Goal: Use online tool/utility

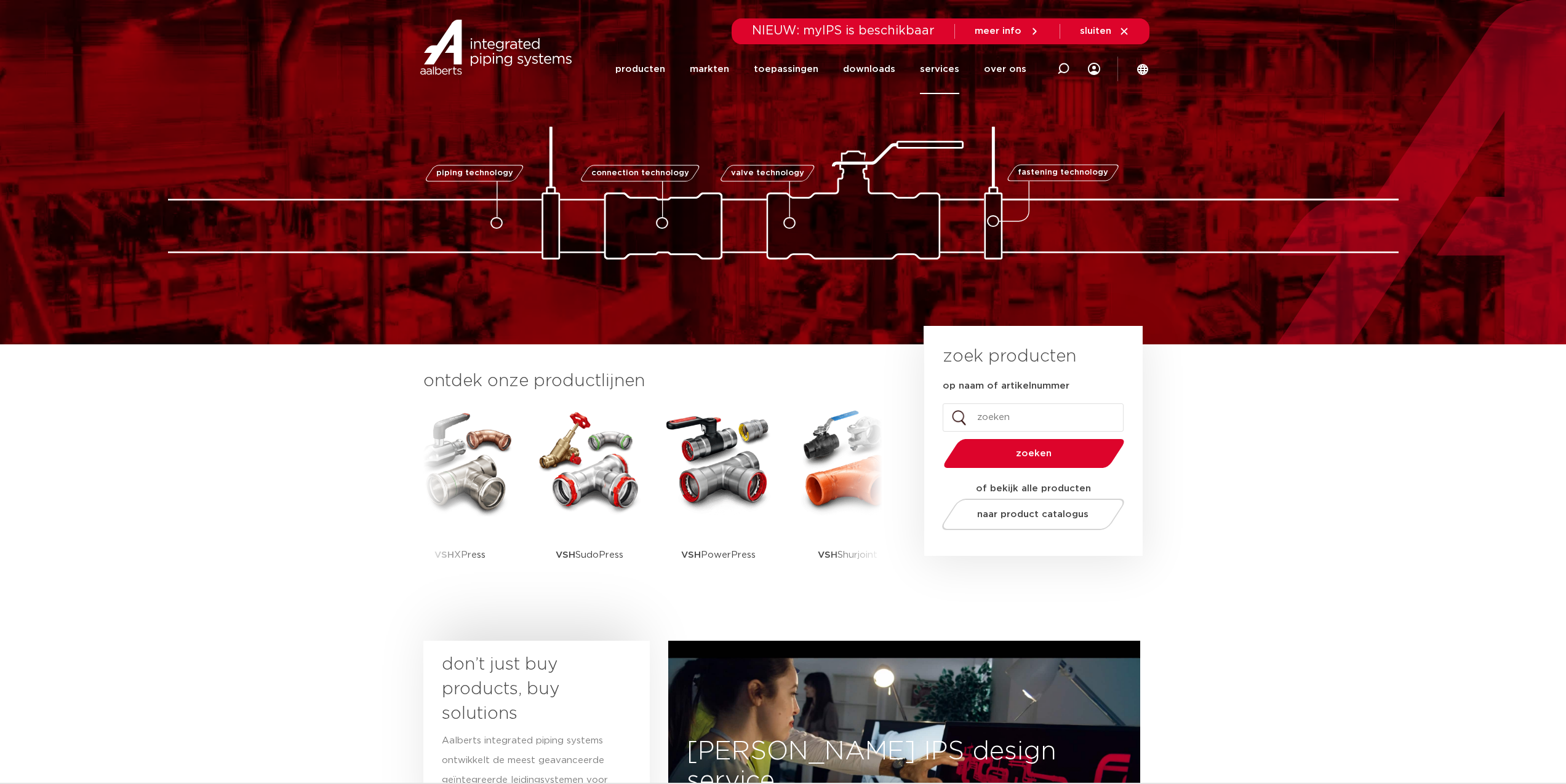
click at [938, 70] on link "services" at bounding box center [940, 69] width 40 height 50
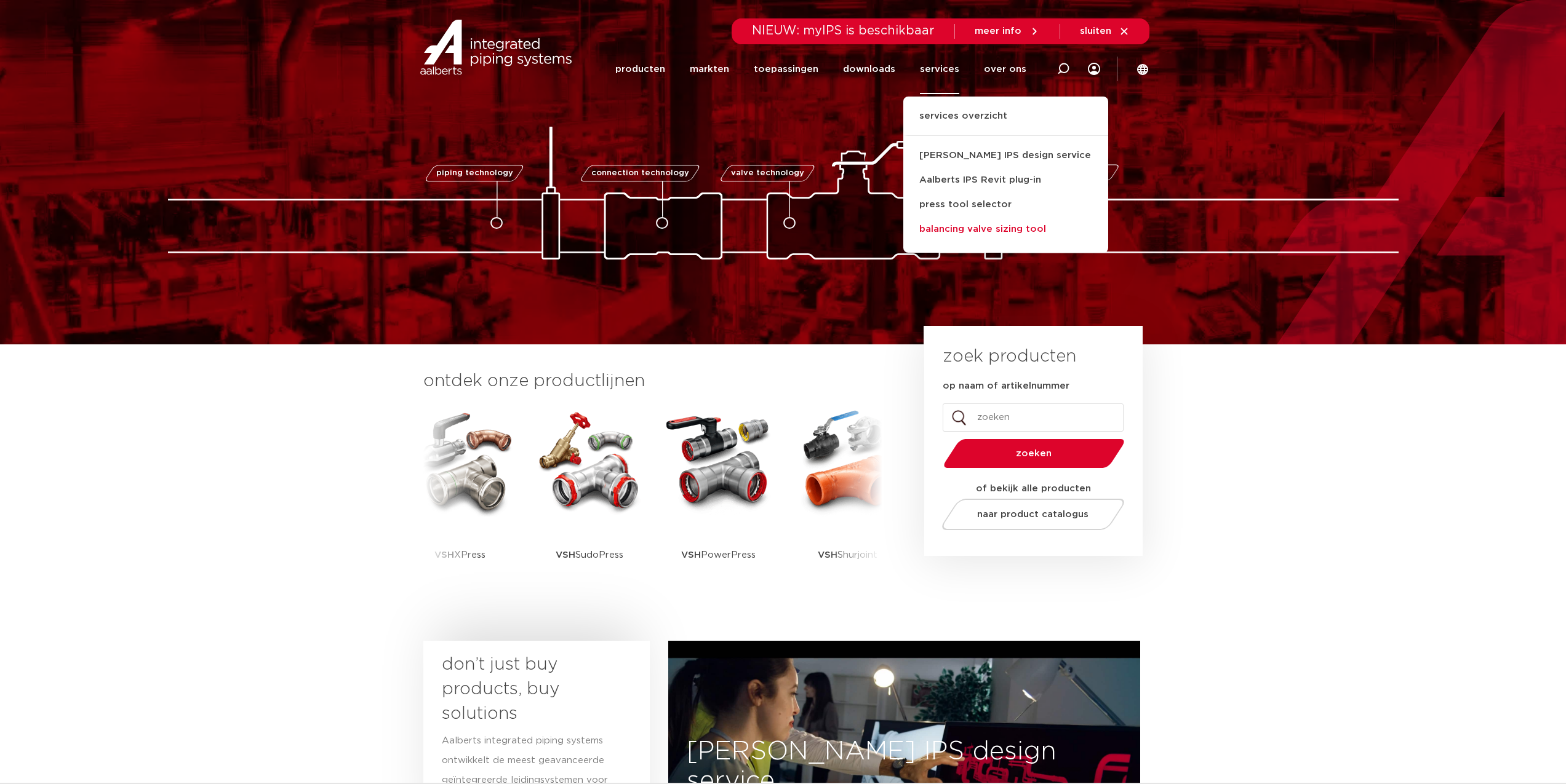
click at [954, 228] on link "balancing valve sizing tool" at bounding box center [1005, 229] width 205 height 24
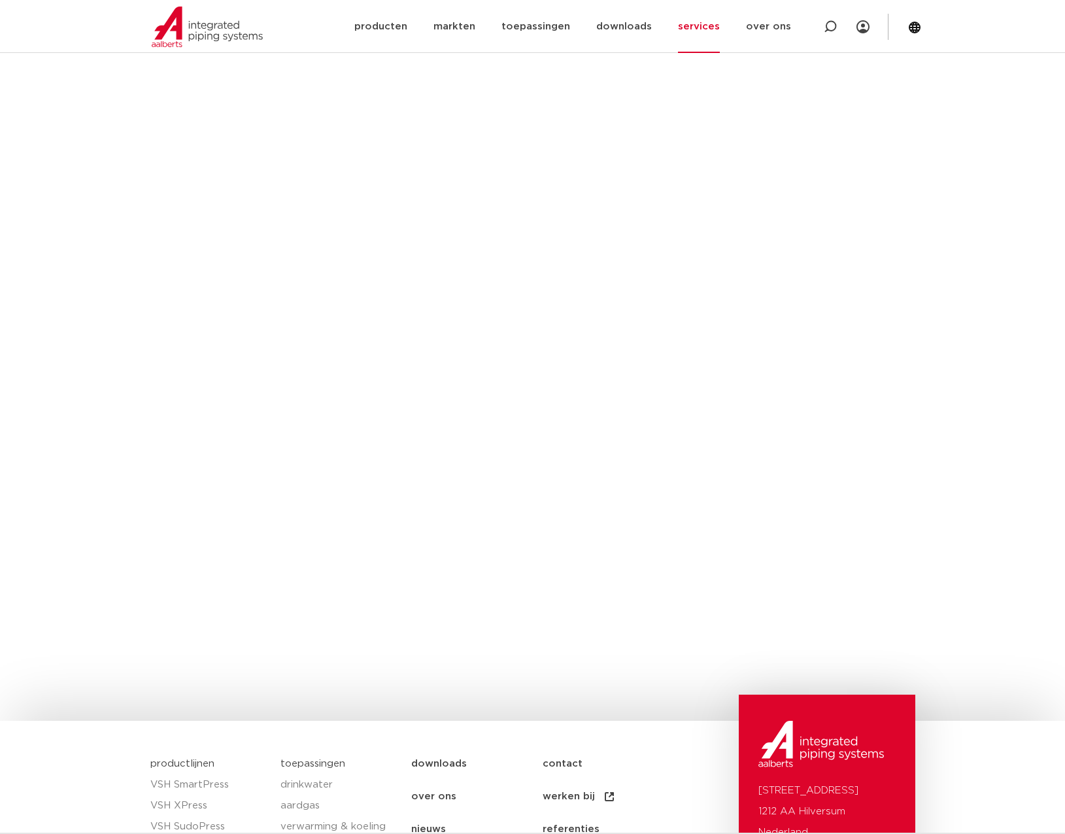
scroll to position [1099, 0]
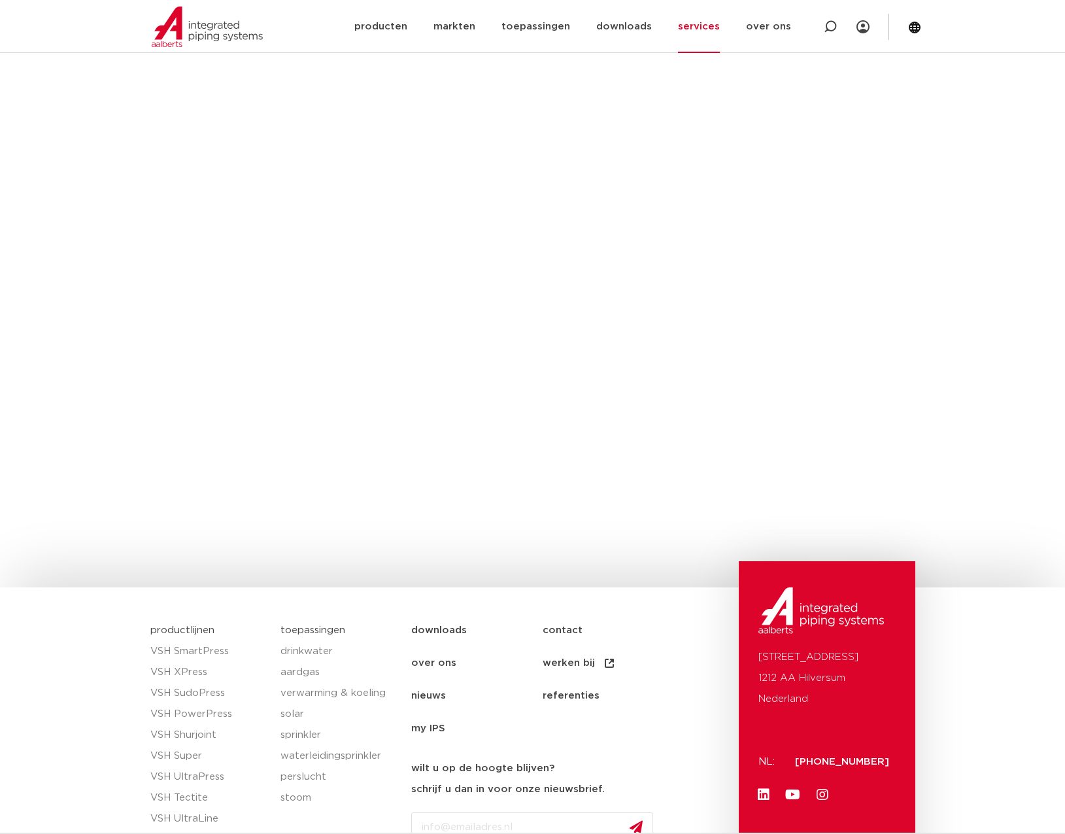
scroll to position [1065, 0]
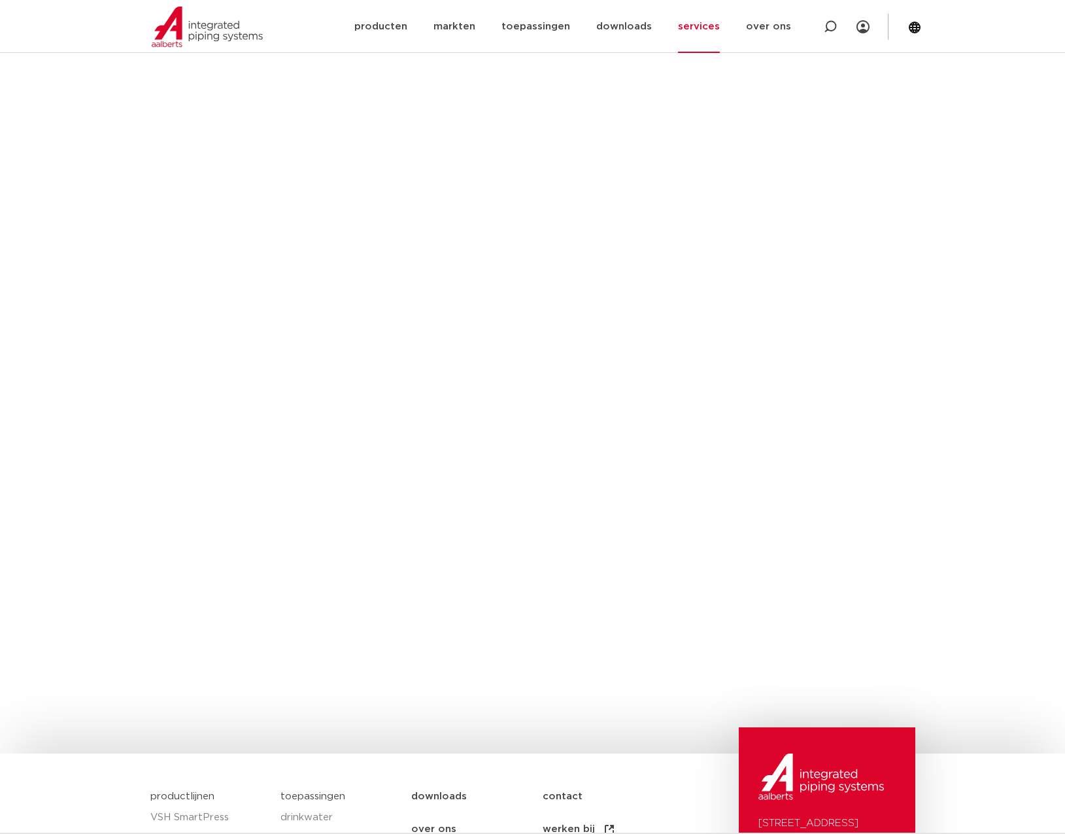
scroll to position [908, 0]
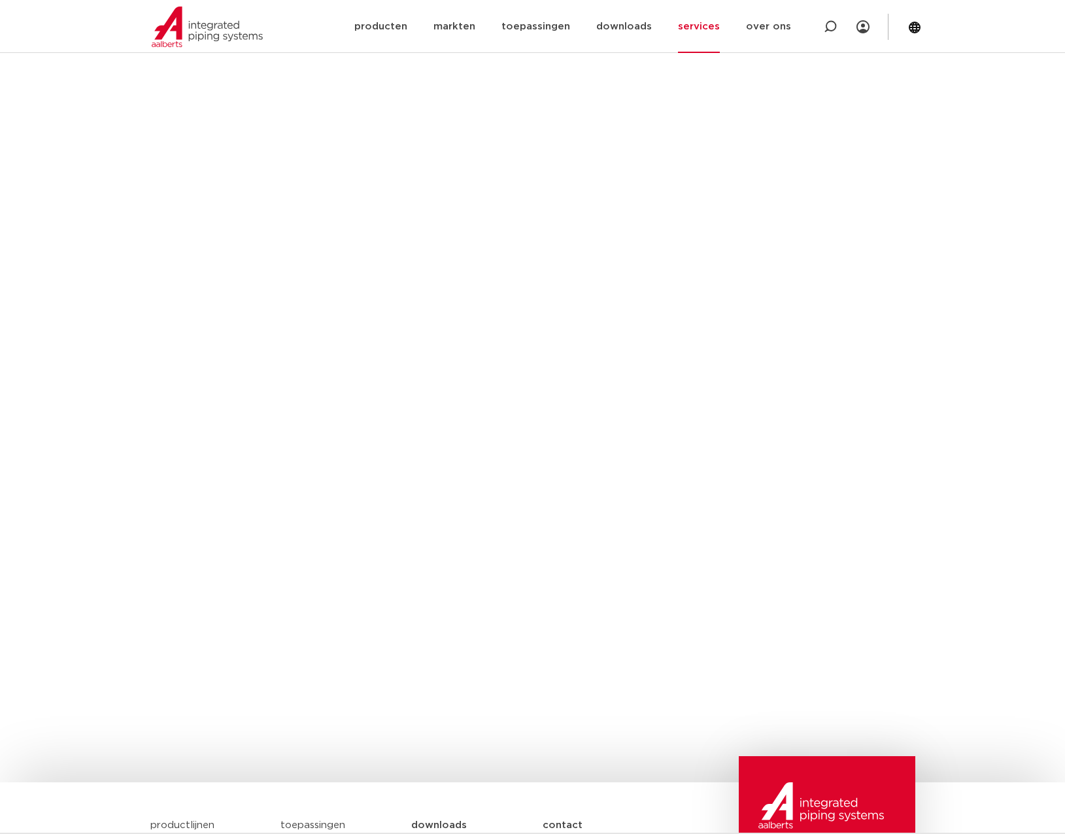
click at [998, 482] on section "wat kan deze tool? Voor de Apollo ProFlow inregelafsluiters die Aalberts integr…" at bounding box center [532, 55] width 1065 height 1453
